Goal: Information Seeking & Learning: Learn about a topic

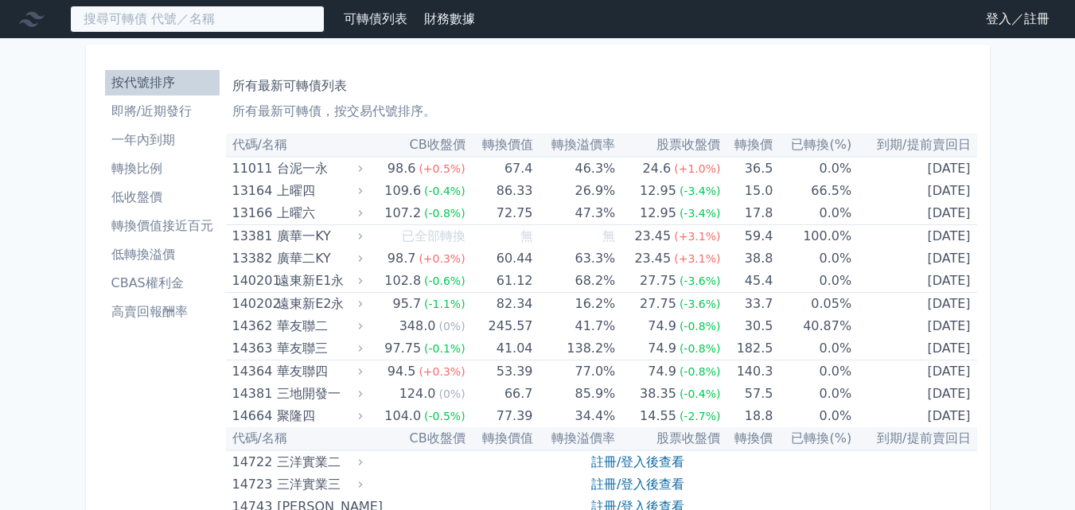
click at [169, 18] on input at bounding box center [197, 19] width 255 height 27
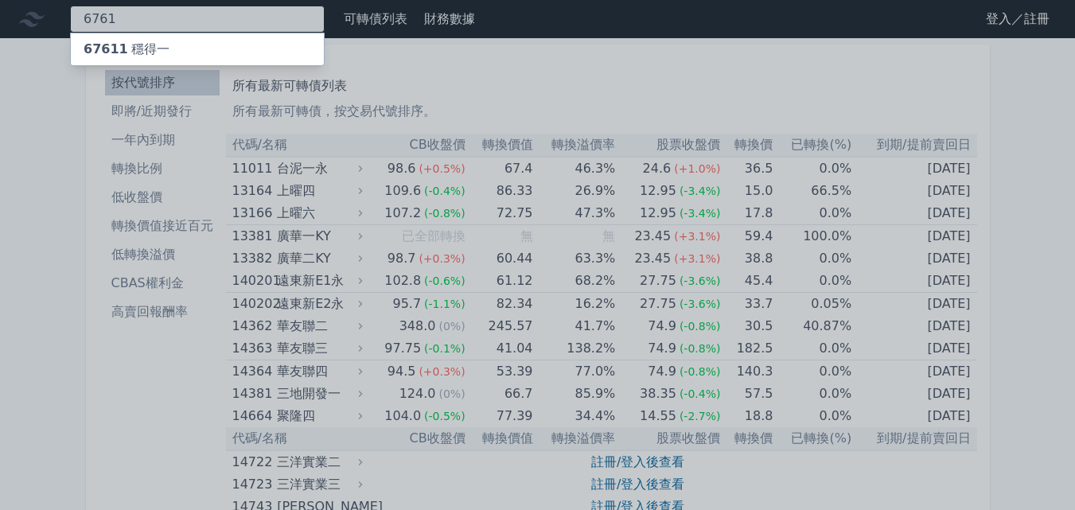
type input "6761"
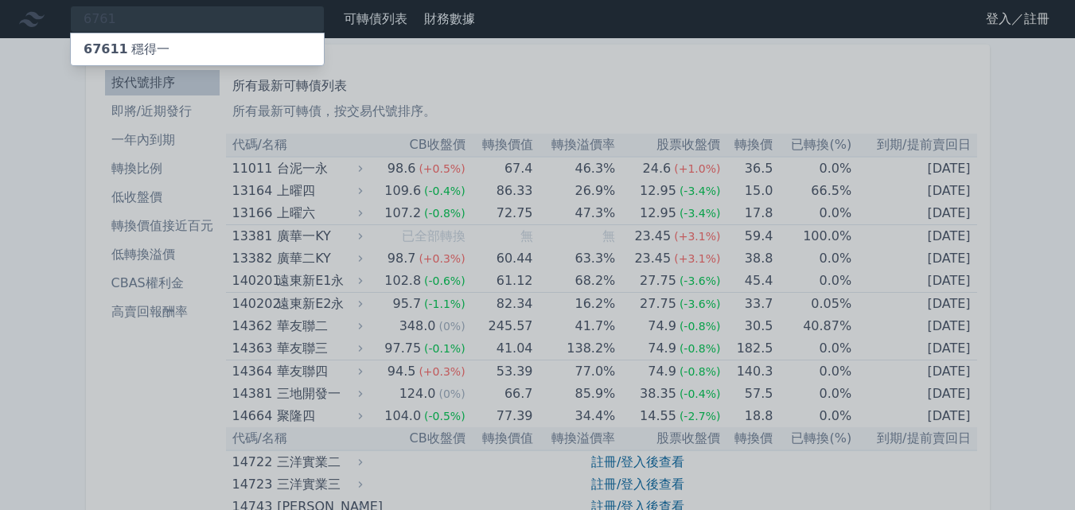
click at [203, 50] on div "67611 穩得一" at bounding box center [197, 49] width 253 height 32
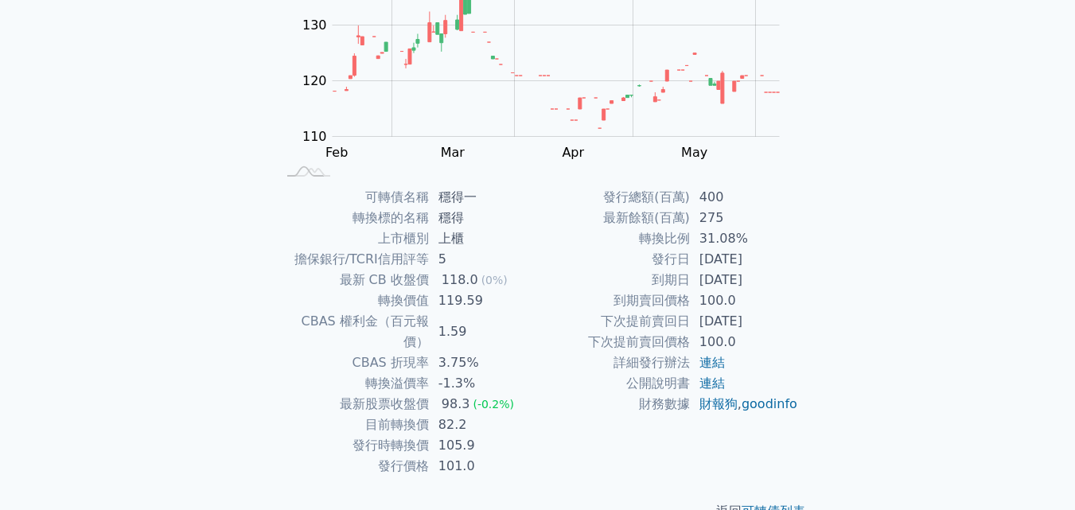
scroll to position [227, 0]
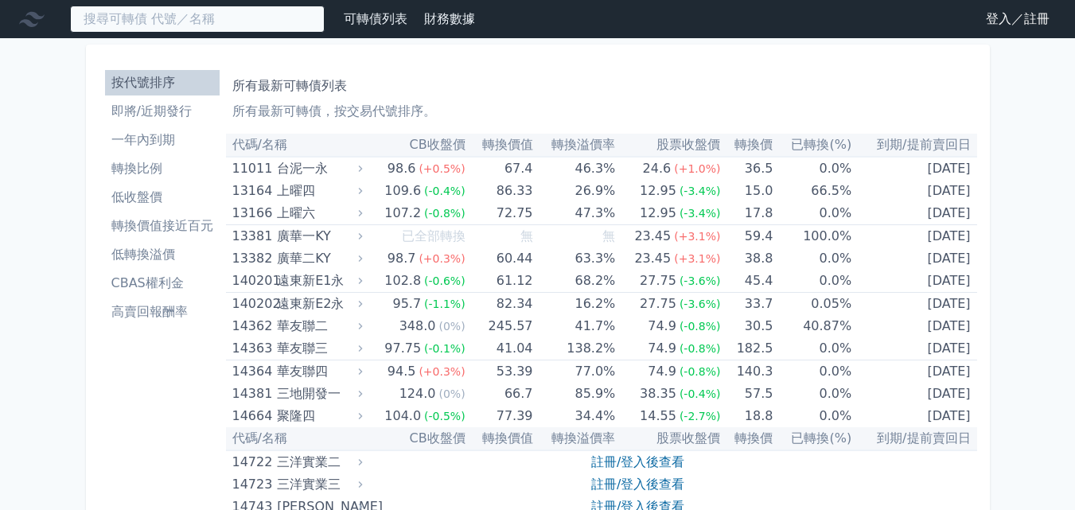
click at [201, 25] on input at bounding box center [197, 19] width 255 height 27
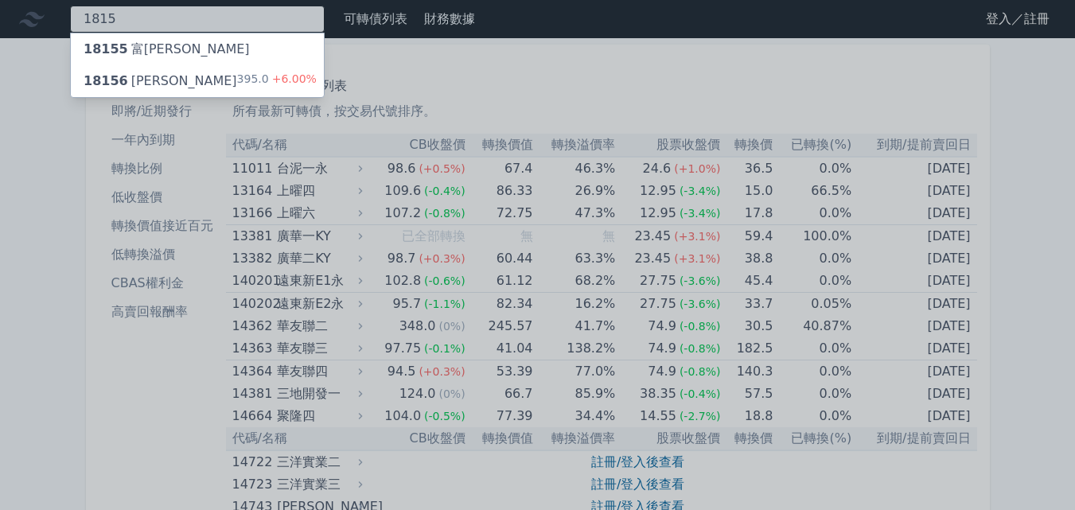
type input "1815"
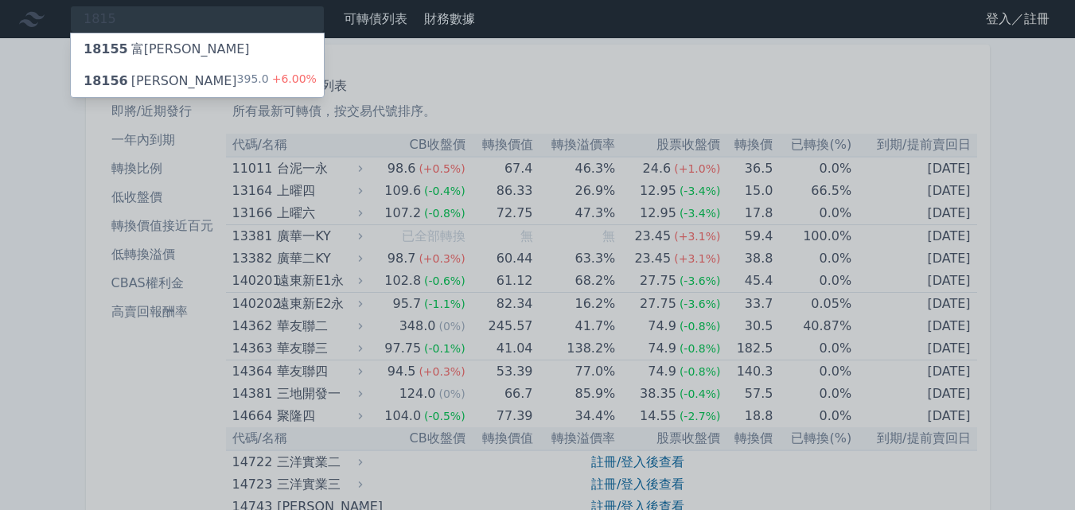
click at [162, 77] on div "18156 富喬六" at bounding box center [161, 81] width 154 height 19
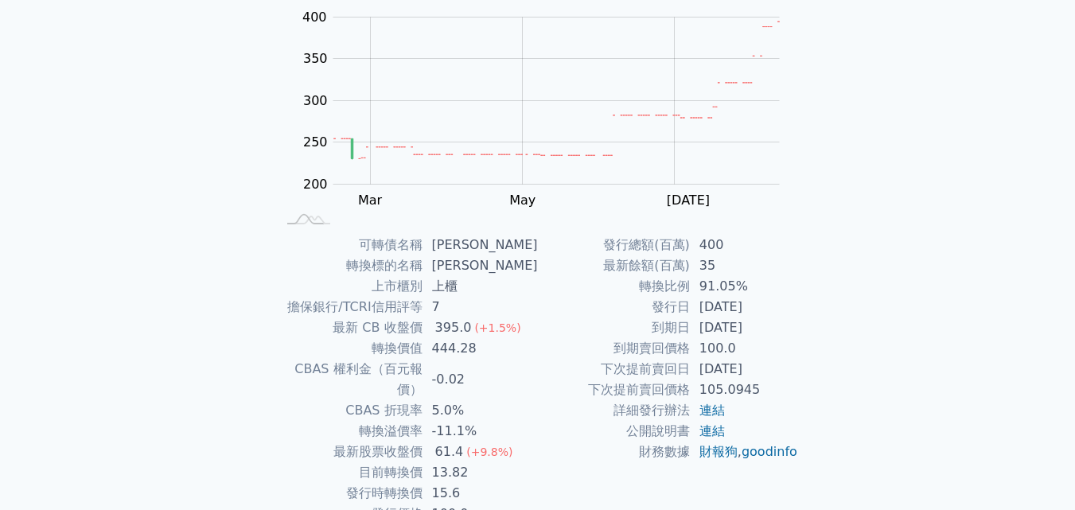
scroll to position [186, 0]
